Goal: Task Accomplishment & Management: Complete application form

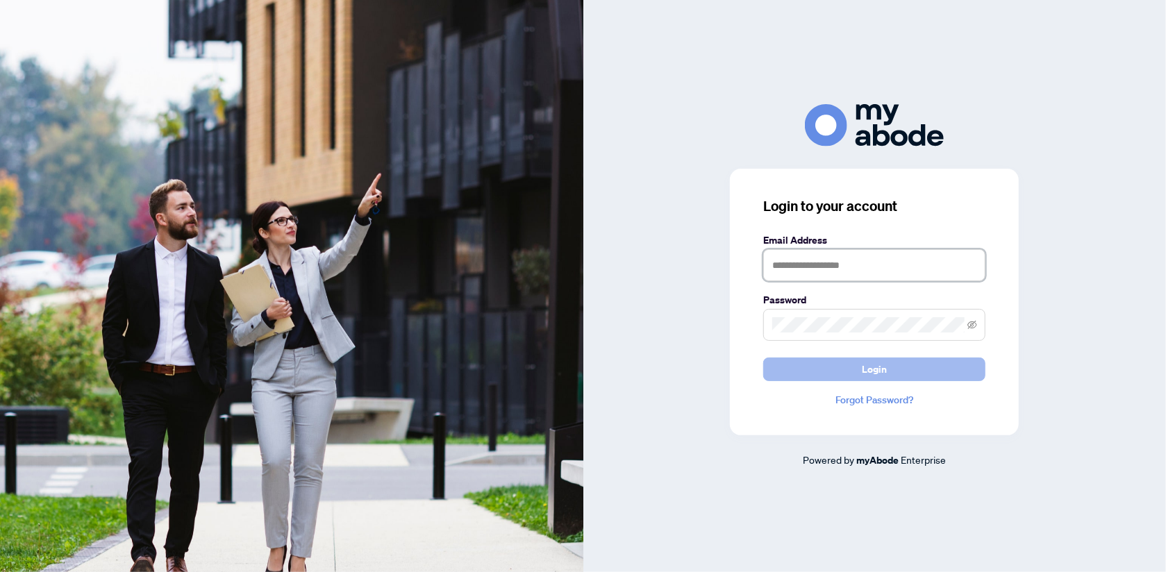
type input "**********"
click at [887, 373] on button "Login" at bounding box center [874, 370] width 222 height 24
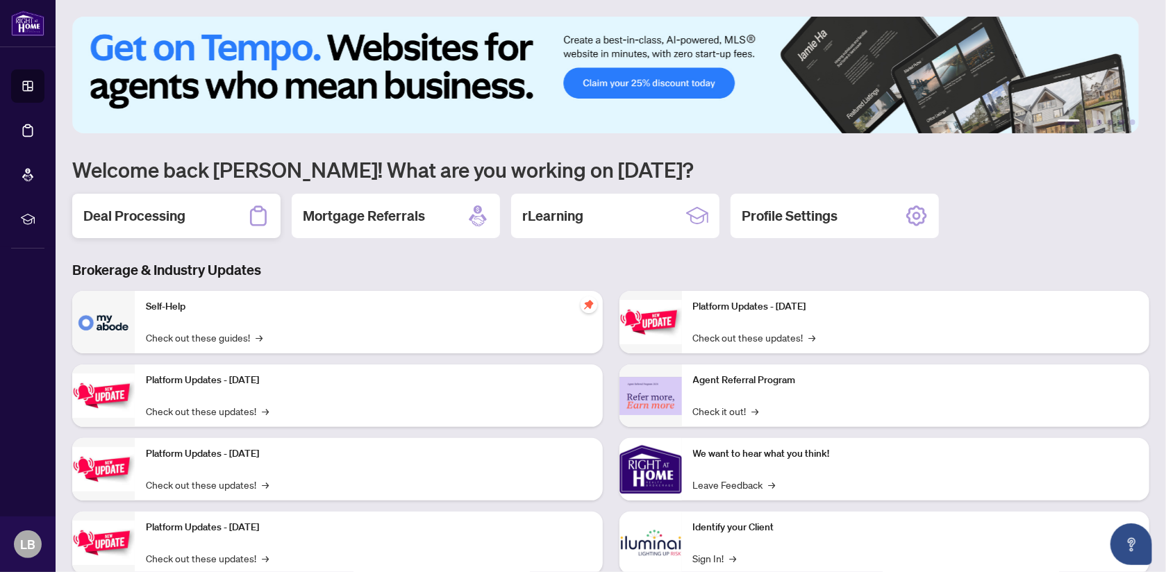
click at [142, 215] on h2 "Deal Processing" at bounding box center [134, 215] width 102 height 19
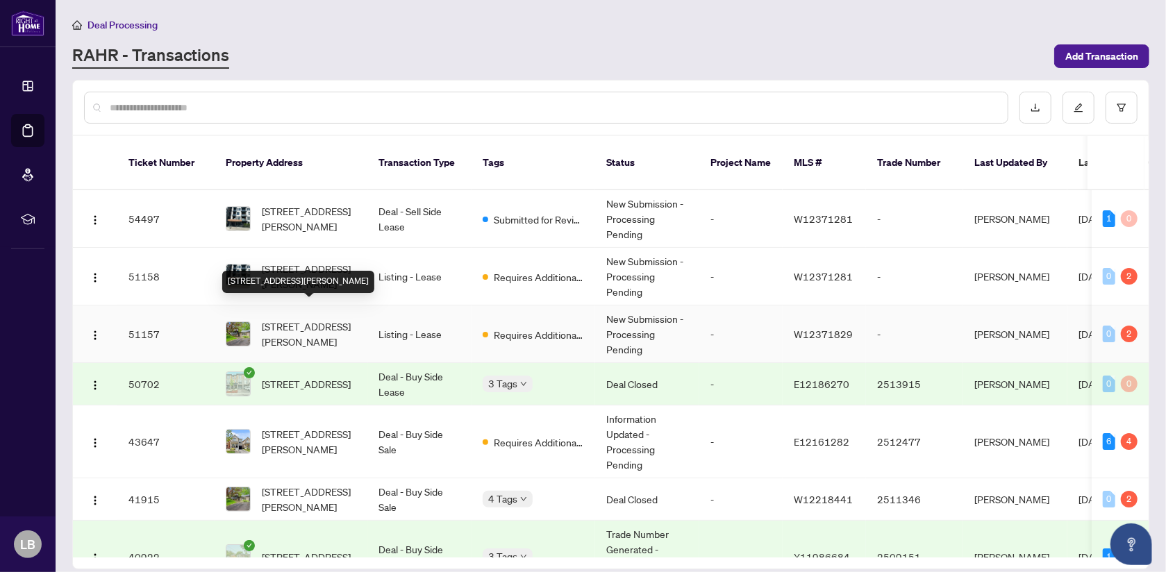
click at [285, 319] on span "[STREET_ADDRESS][PERSON_NAME]" at bounding box center [309, 334] width 94 height 31
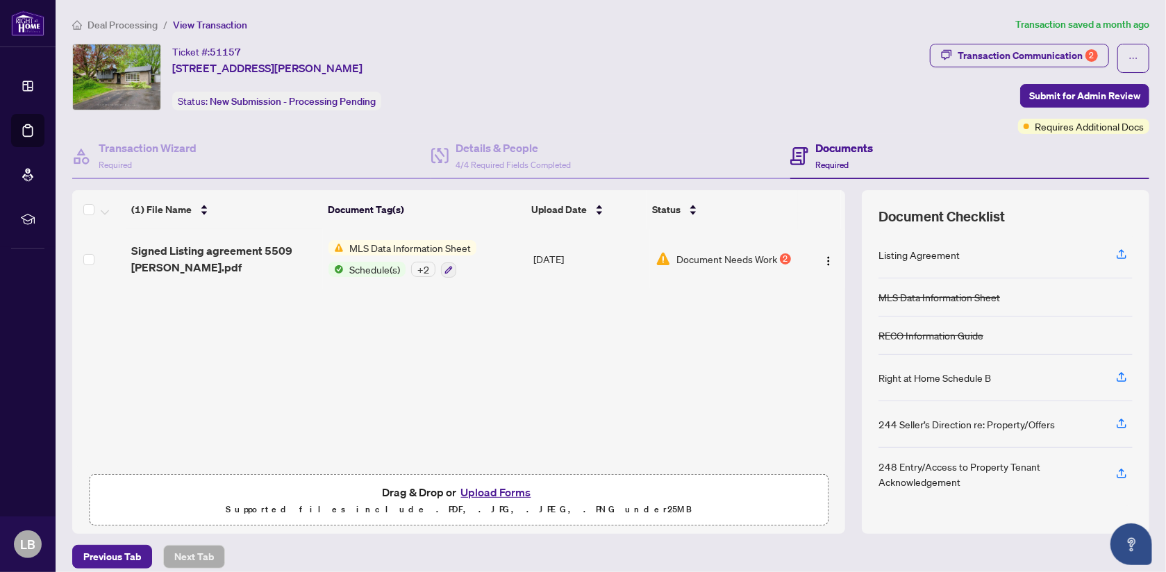
click at [488, 488] on button "Upload Forms" at bounding box center [496, 492] width 78 height 18
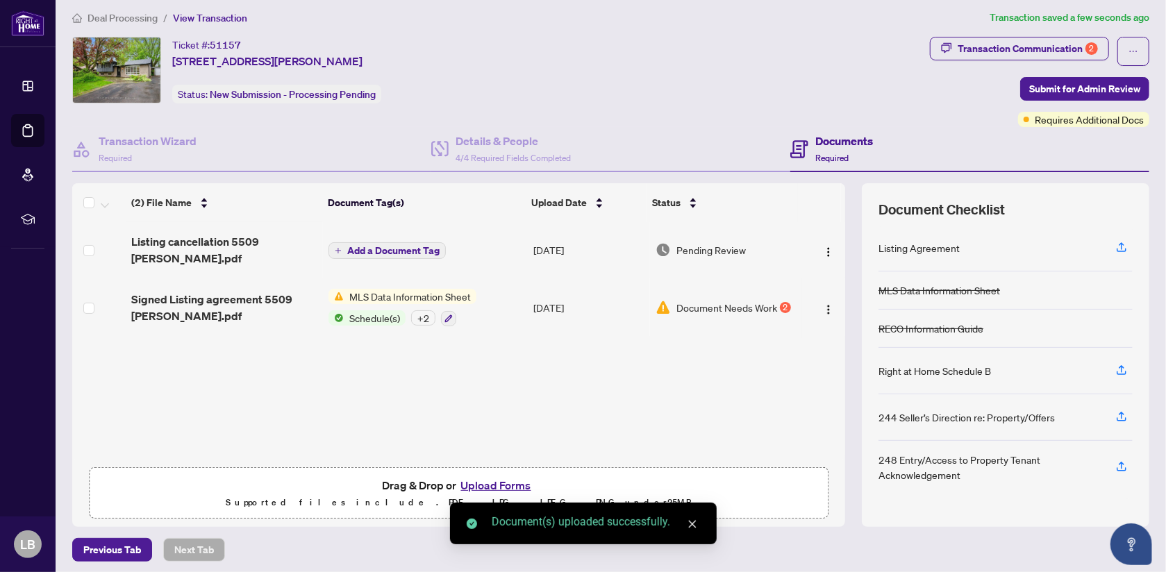
scroll to position [10, 0]
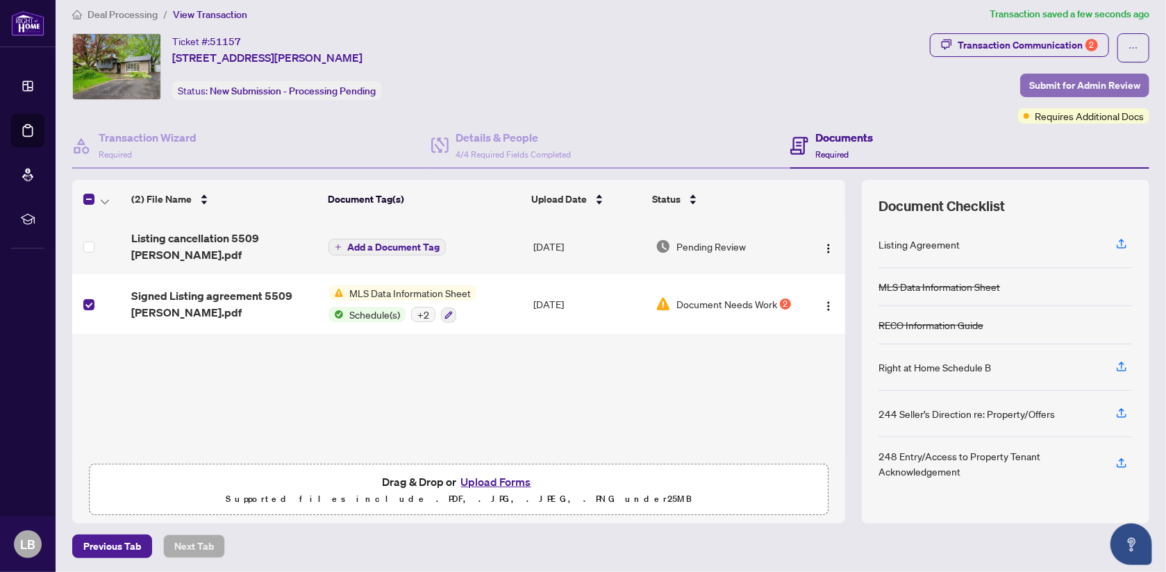
click at [1077, 88] on span "Submit for Admin Review" at bounding box center [1084, 85] width 111 height 22
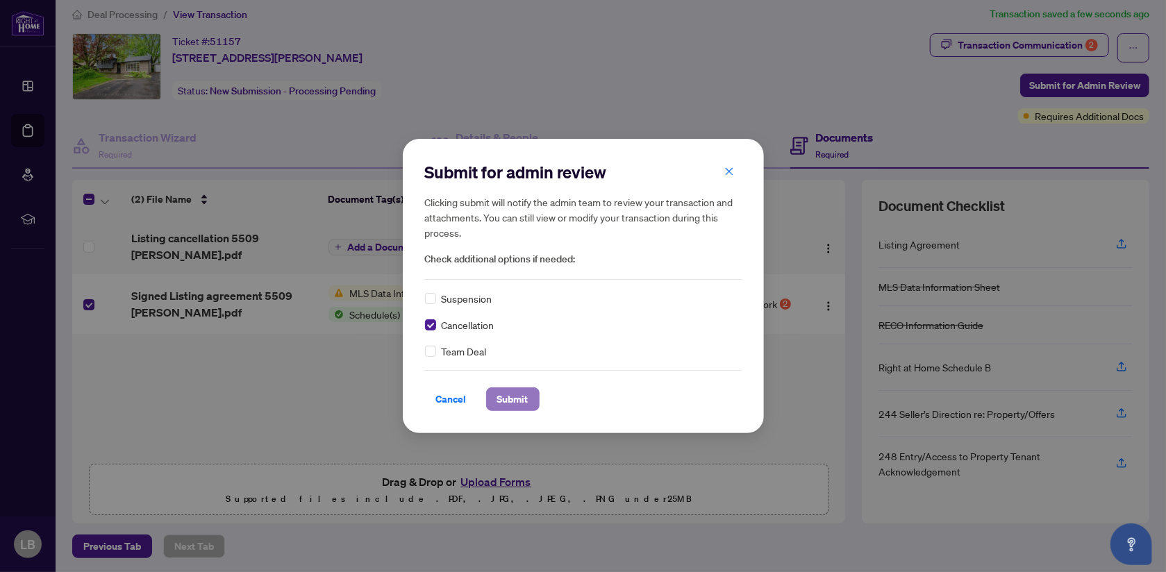
click at [518, 393] on span "Submit" at bounding box center [512, 399] width 31 height 22
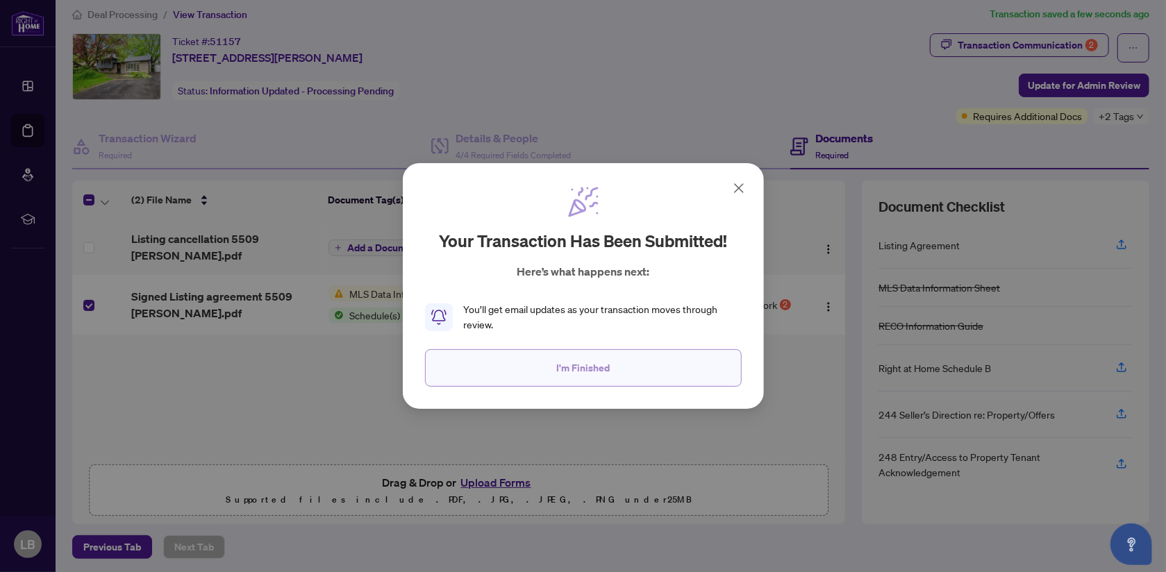
click at [641, 372] on button "I'm Finished" at bounding box center [583, 368] width 317 height 38
